Goal: Navigation & Orientation: Find specific page/section

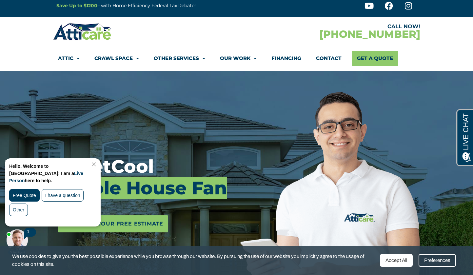
scroll to position [7, 0]
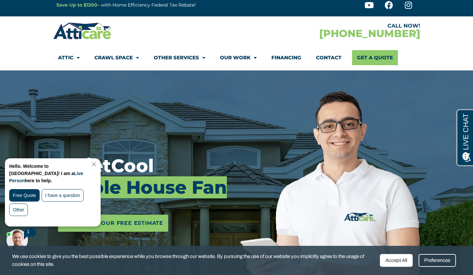
click at [400, 256] on div "Accept All" at bounding box center [396, 260] width 33 height 13
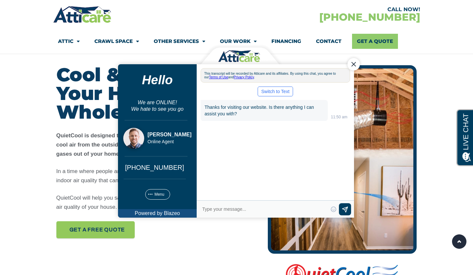
scroll to position [0, 0]
click at [352, 65] on div "Close Chat" at bounding box center [353, 64] width 12 height 12
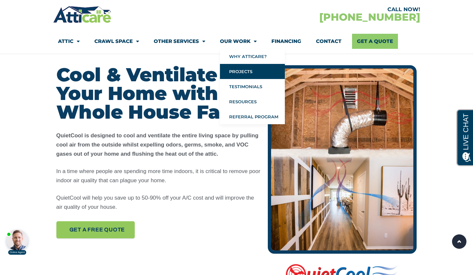
click at [244, 68] on link "Projects" at bounding box center [252, 71] width 65 height 15
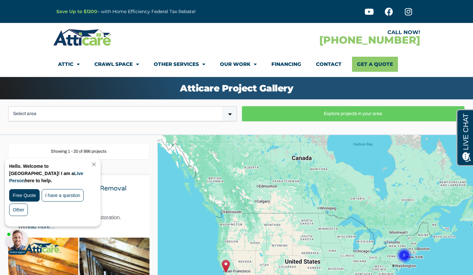
click at [98, 163] on link "Close Chat" at bounding box center [93, 164] width 9 height 5
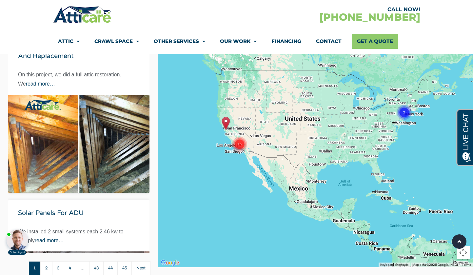
scroll to position [51, 0]
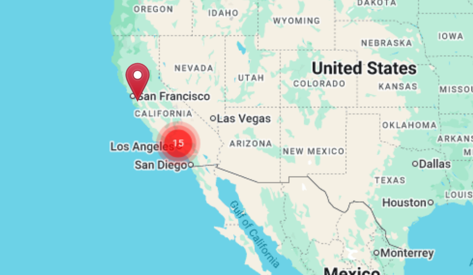
drag, startPoint x: 91, startPoint y: 53, endPoint x: 86, endPoint y: 46, distance: 8.5
click at [158, 84] on div "To activate drag with keyboard, press Alt + Enter. Once in keyboard drag state,…" at bounding box center [315, 221] width 315 height 275
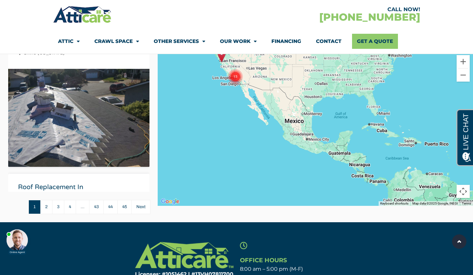
scroll to position [2852, 0]
